Goal: Transaction & Acquisition: Purchase product/service

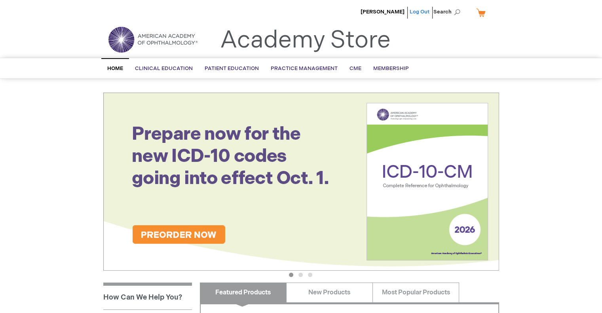
click at [424, 12] on link "Log Out" at bounding box center [419, 12] width 20 height 6
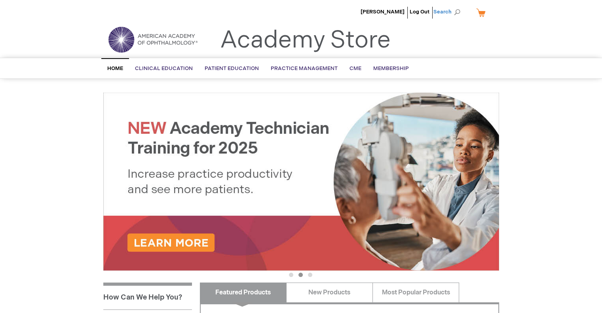
click at [457, 12] on span "Search" at bounding box center [448, 12] width 30 height 16
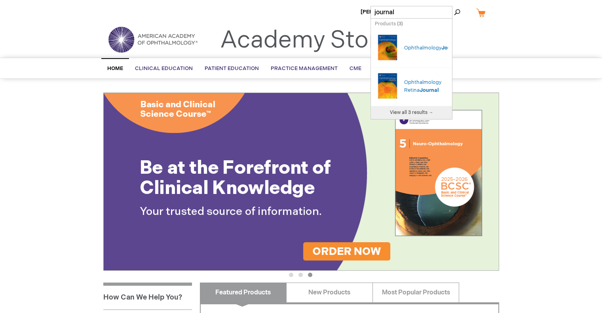
type input "journal"
click at [454, 6] on button "Search" at bounding box center [457, 12] width 6 height 13
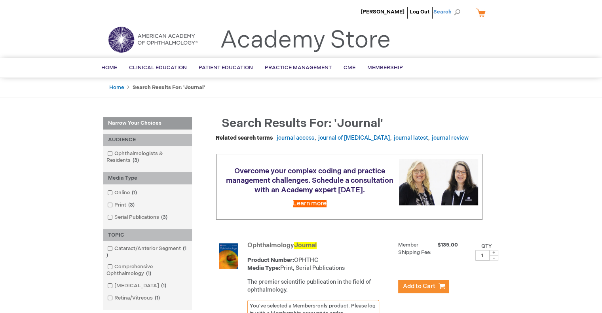
click at [456, 11] on span "Search" at bounding box center [448, 12] width 30 height 16
type input "journal"
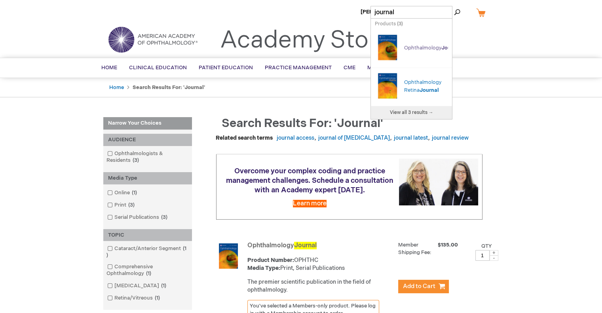
click at [411, 45] on link "Ophthalmology Journal" at bounding box center [432, 48] width 57 height 6
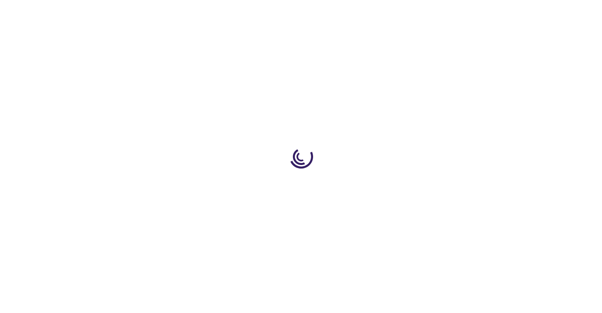
type input "1"
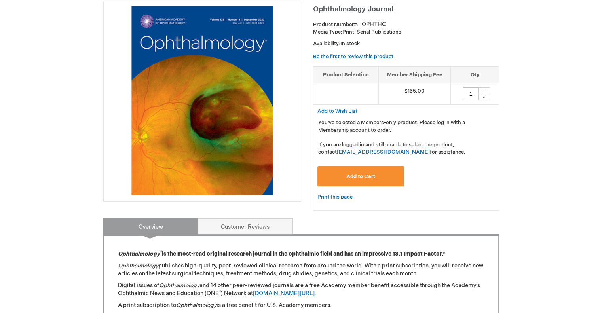
scroll to position [119, 0]
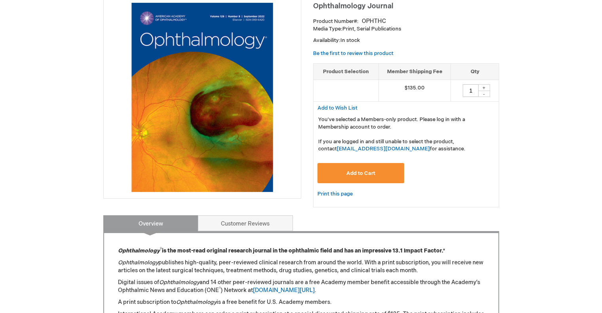
click at [378, 172] on button "Add to Cart" at bounding box center [360, 173] width 87 height 20
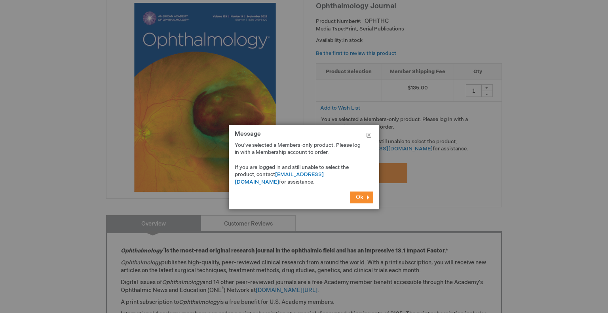
click at [364, 199] on button "Ok" at bounding box center [361, 197] width 23 height 12
